Goal: Transaction & Acquisition: Subscribe to service/newsletter

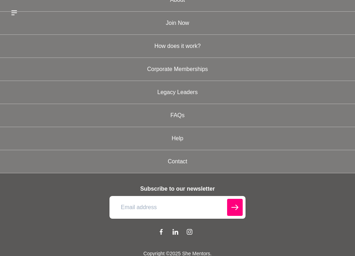
scroll to position [394, 0]
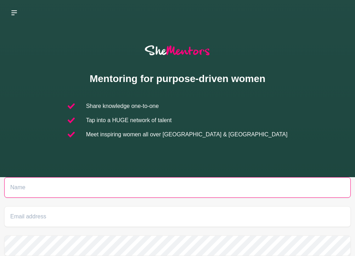
scroll to position [3, 0]
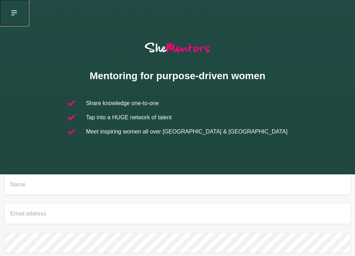
click at [13, 13] on icon at bounding box center [14, 13] width 6 height 6
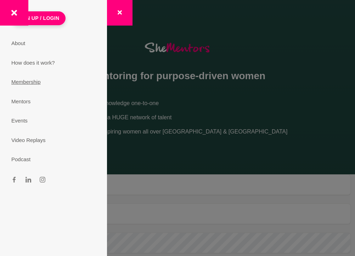
click at [40, 79] on link "Membership" at bounding box center [53, 81] width 101 height 19
